Goal: Transaction & Acquisition: Purchase product/service

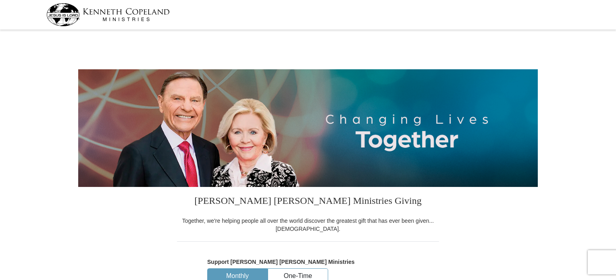
select select "VA"
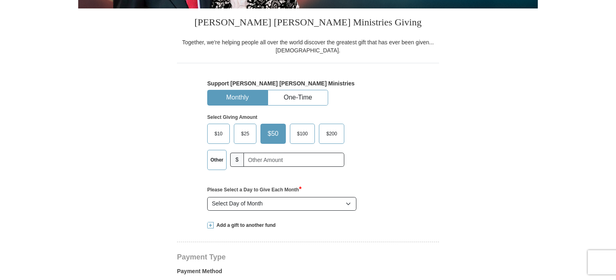
scroll to position [202, 0]
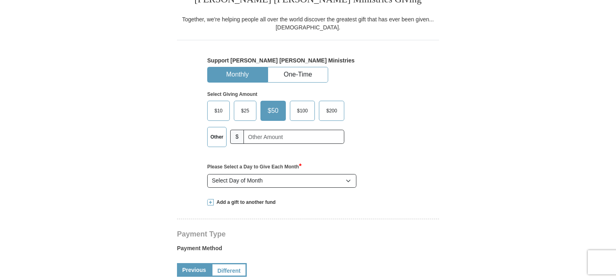
click at [338, 112] on span "$200" at bounding box center [331, 111] width 19 height 12
click at [0, 0] on input "$200" at bounding box center [0, 0] width 0 height 0
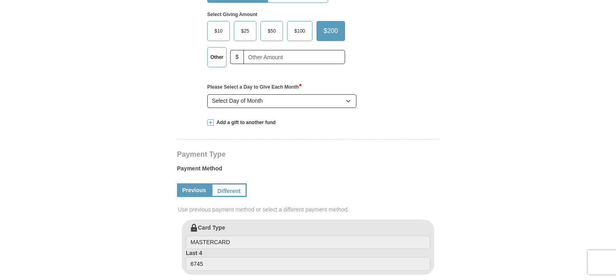
scroll to position [282, 0]
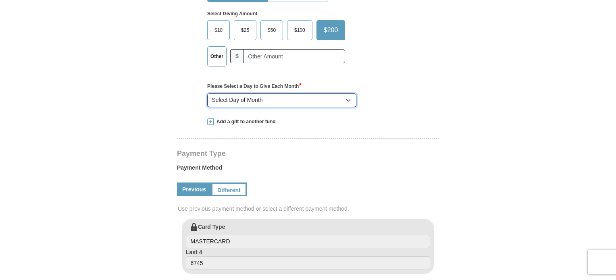
click at [348, 103] on select "Select Day of Month 1 2 3 4 5 6 7 8 9 10 11 12 13 14 15 16 17 18 19 20 21 22 23…" at bounding box center [281, 101] width 149 height 14
select select "1"
click at [207, 94] on select "Select Day of Month 1 2 3 4 5 6 7 8 9 10 11 12 13 14 15 16 17 18 19 20 21 22 23…" at bounding box center [281, 101] width 149 height 14
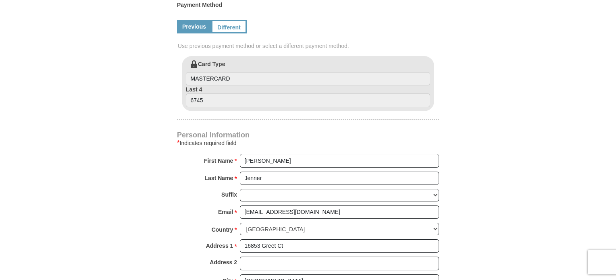
scroll to position [443, 0]
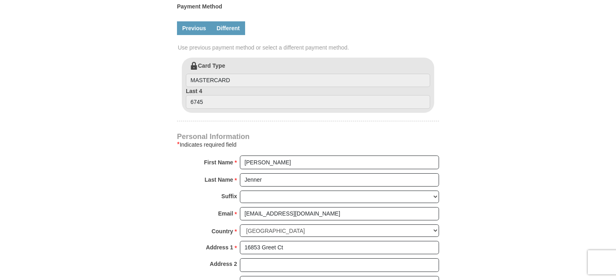
click at [236, 24] on link "Different" at bounding box center [228, 28] width 34 height 14
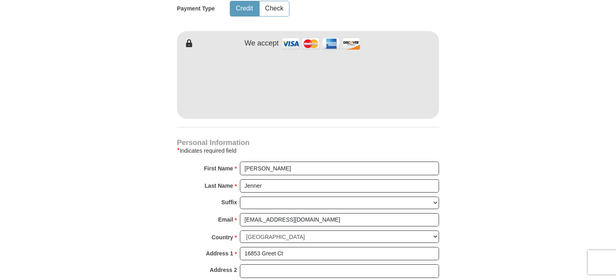
scroll to position [524, 0]
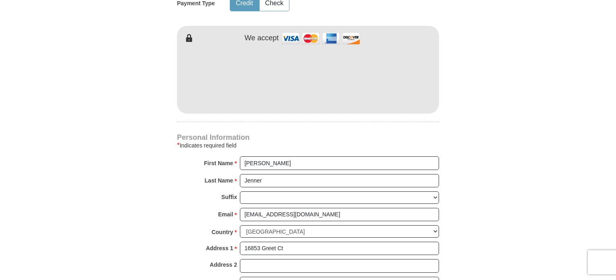
click at [532, 35] on form "Kenneth Copeland Ministries Giving Together, we're helping people all over the …" at bounding box center [308, 17] width 460 height 1019
click at [137, 100] on form "Kenneth Copeland Ministries Giving Together, we're helping people all over the …" at bounding box center [308, 17] width 460 height 1019
click at [539, 146] on body "Kenneth Copeland Ministries Giving Together, we're helping people all over the …" at bounding box center [308, 263] width 616 height 1575
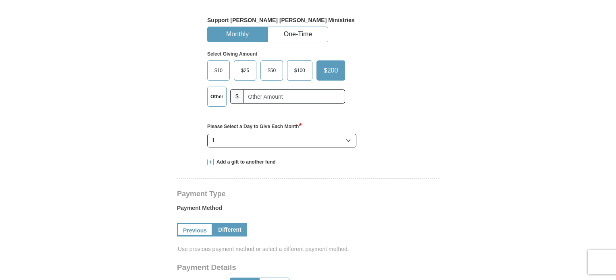
scroll to position [202, 0]
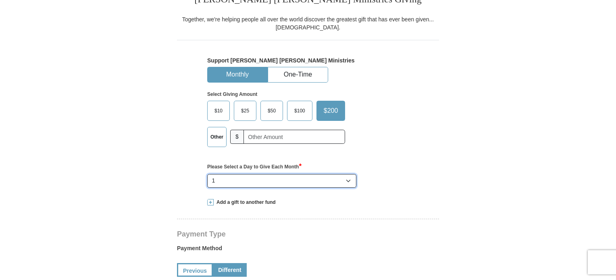
click at [356, 180] on select "Select Day of Month 1 2 3 4 5 6 7 8 9 10 11 12 13 14 15 16 17 18 19 20 21 22 23…" at bounding box center [281, 181] width 149 height 14
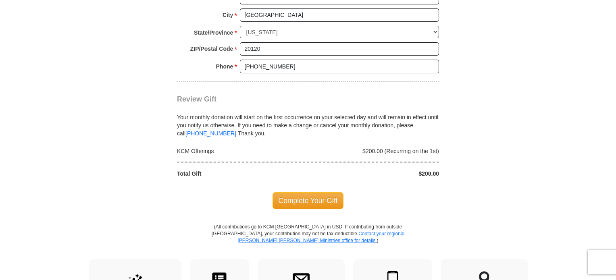
scroll to position [806, 0]
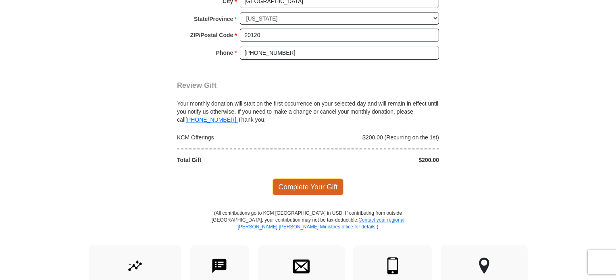
click at [312, 187] on span "Complete Your Gift" at bounding box center [307, 187] width 71 height 17
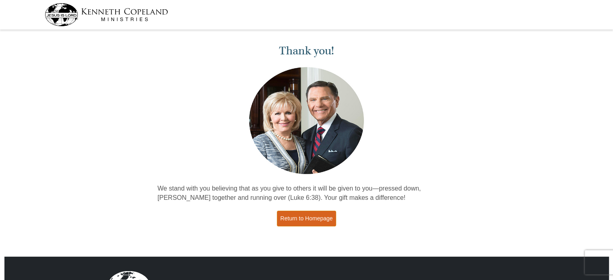
click at [312, 217] on link "Return to Homepage" at bounding box center [307, 219] width 60 height 16
